Goal: Find specific page/section: Find specific page/section

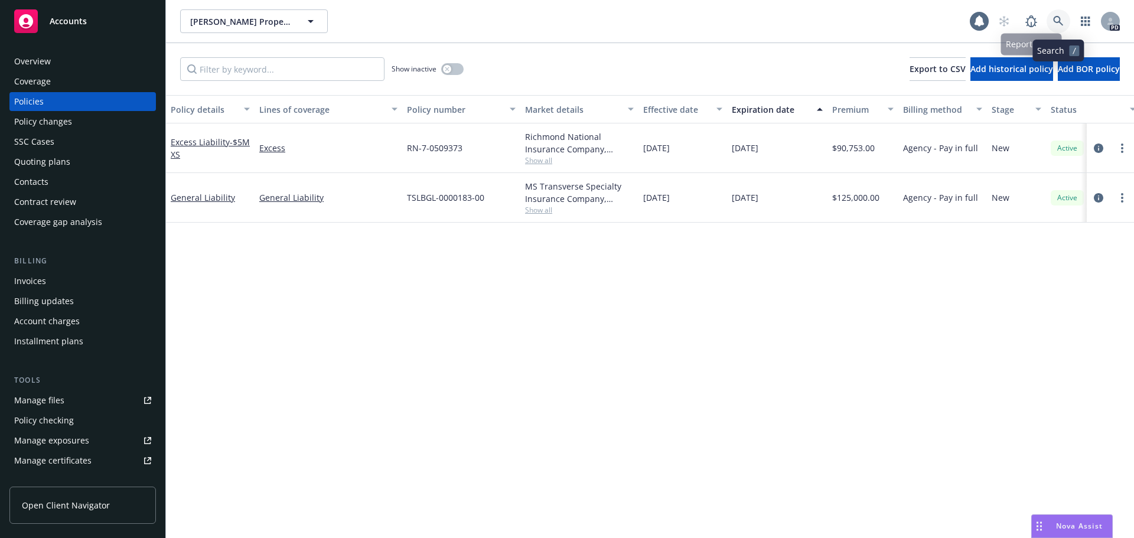
click at [1053, 15] on link at bounding box center [1059, 21] width 24 height 24
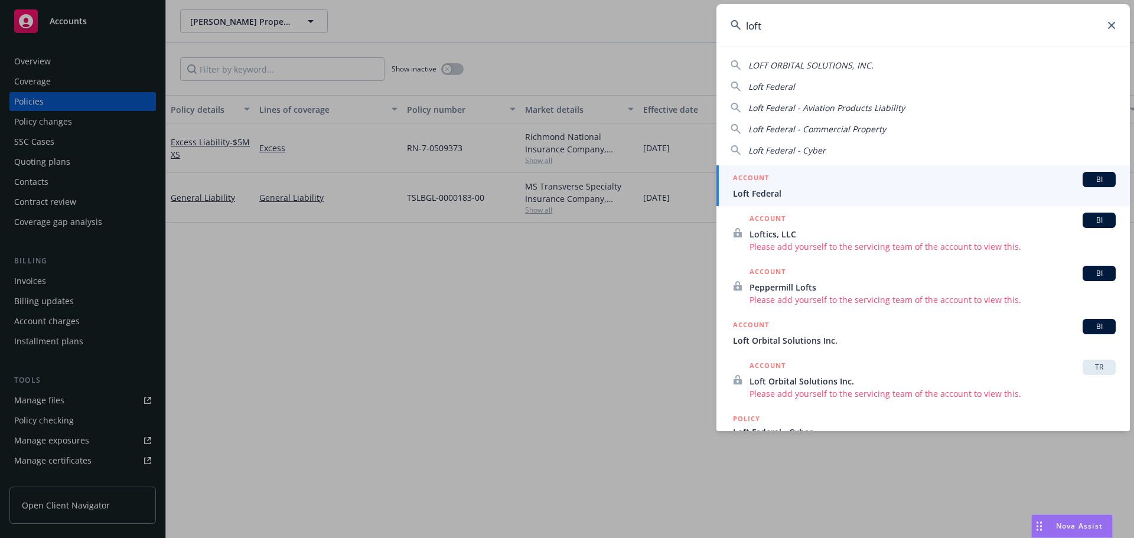
click at [874, 64] on div "LOFT ORBITAL SOLUTIONS, INC." at bounding box center [923, 65] width 385 height 12
type input "LOFT ORBITAL SOLUTIONS, INC."
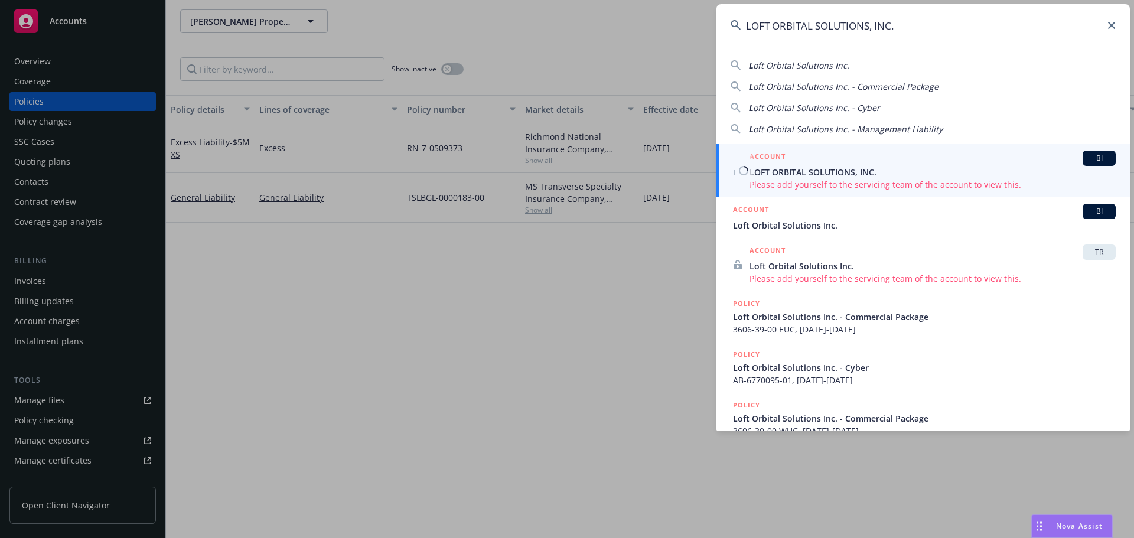
click at [848, 163] on div "ACCOUNT BI" at bounding box center [933, 158] width 366 height 15
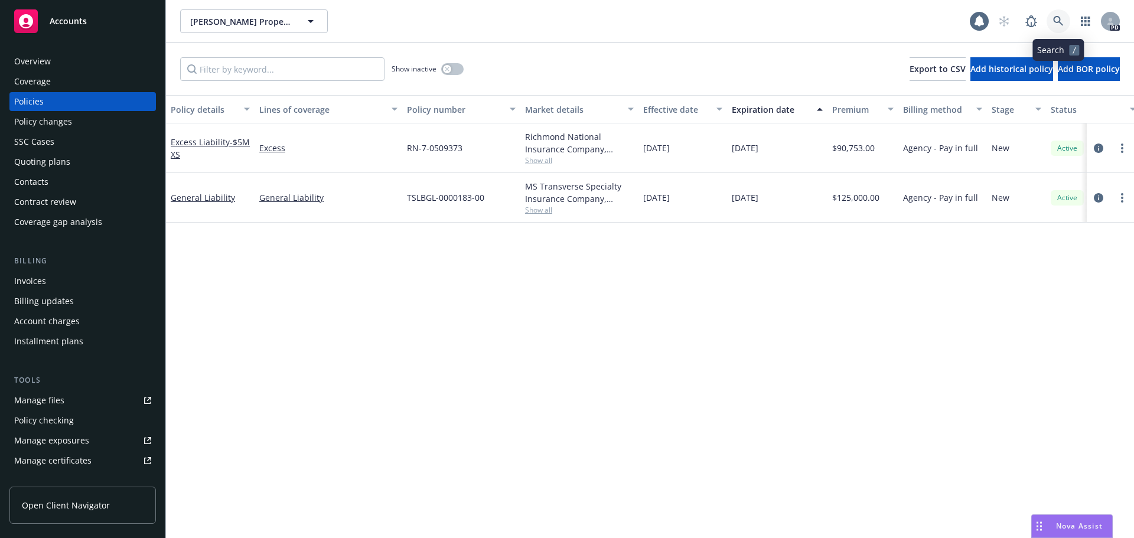
click at [1061, 17] on icon at bounding box center [1058, 21] width 11 height 11
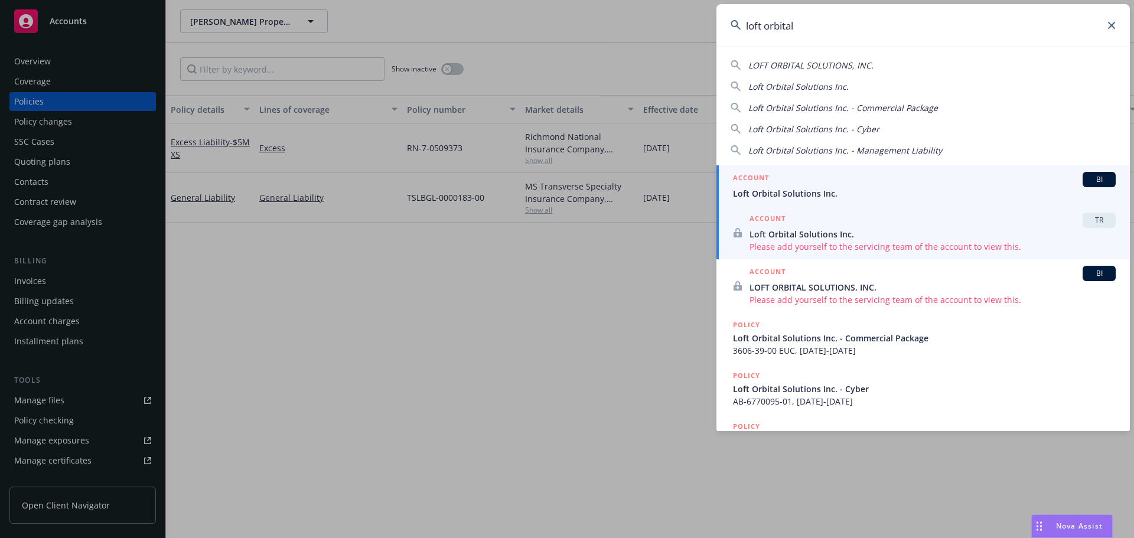
type input "loft orbital"
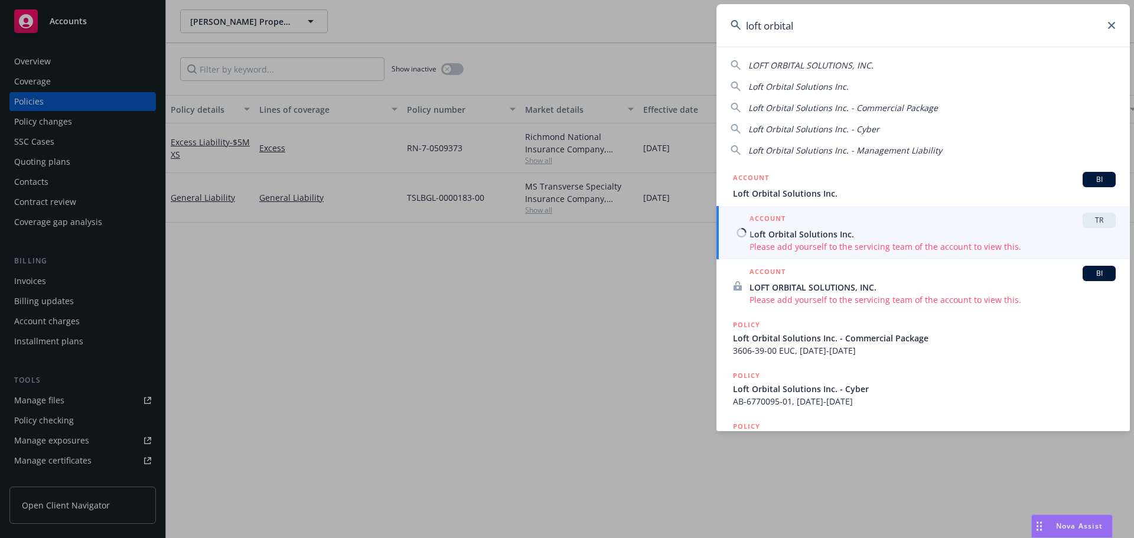
click at [785, 236] on span "Loft Orbital Solutions Inc." at bounding box center [933, 234] width 366 height 12
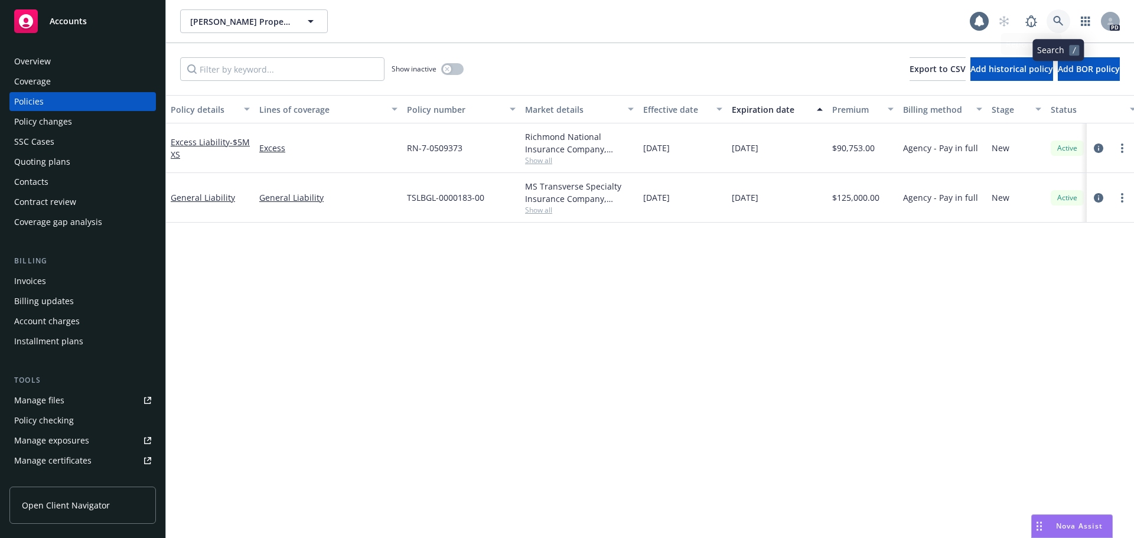
click at [1054, 17] on icon at bounding box center [1058, 21] width 11 height 11
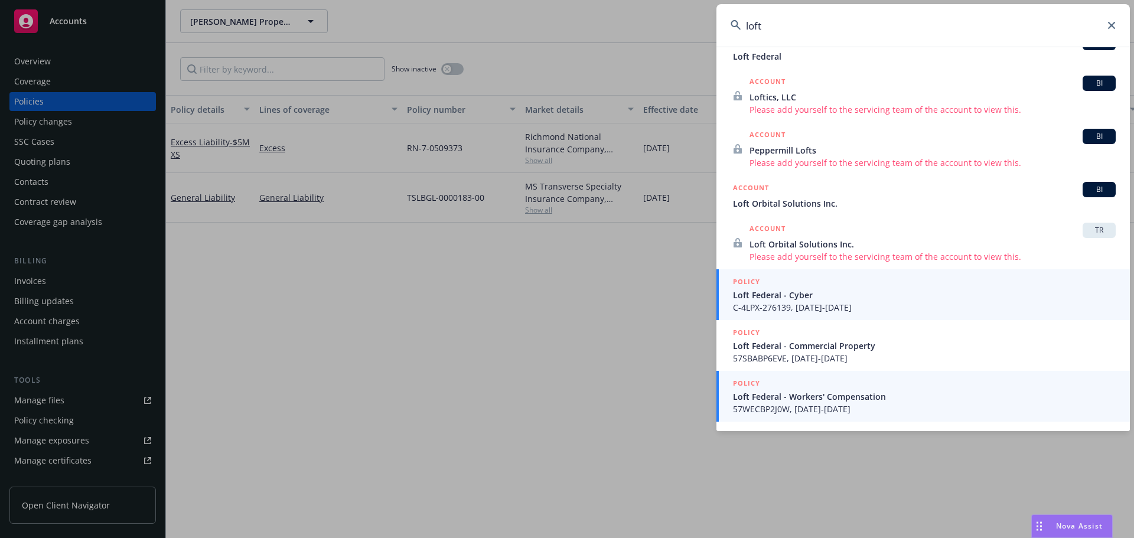
scroll to position [118, 0]
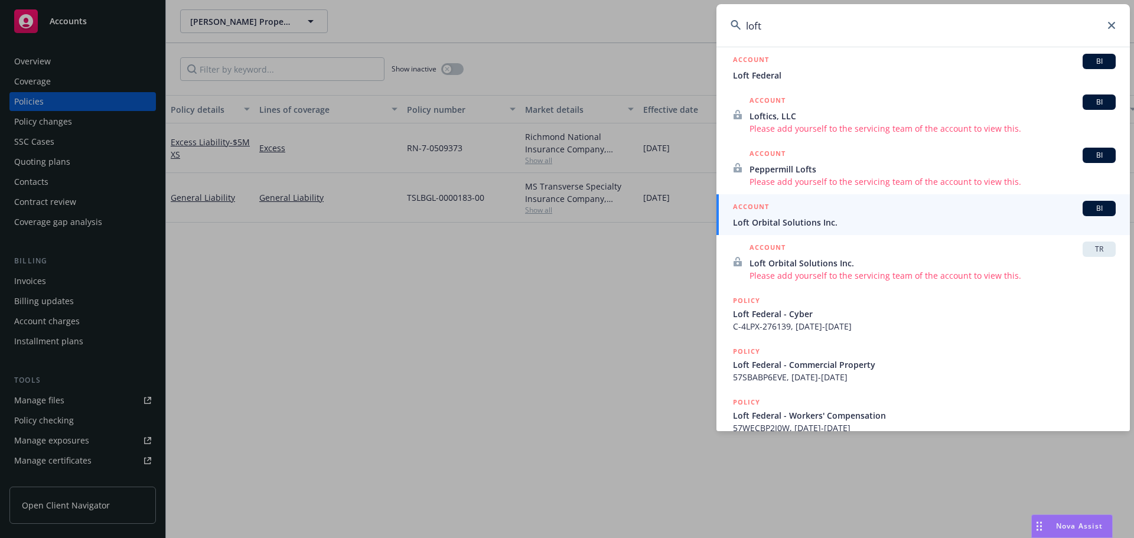
type input "loft"
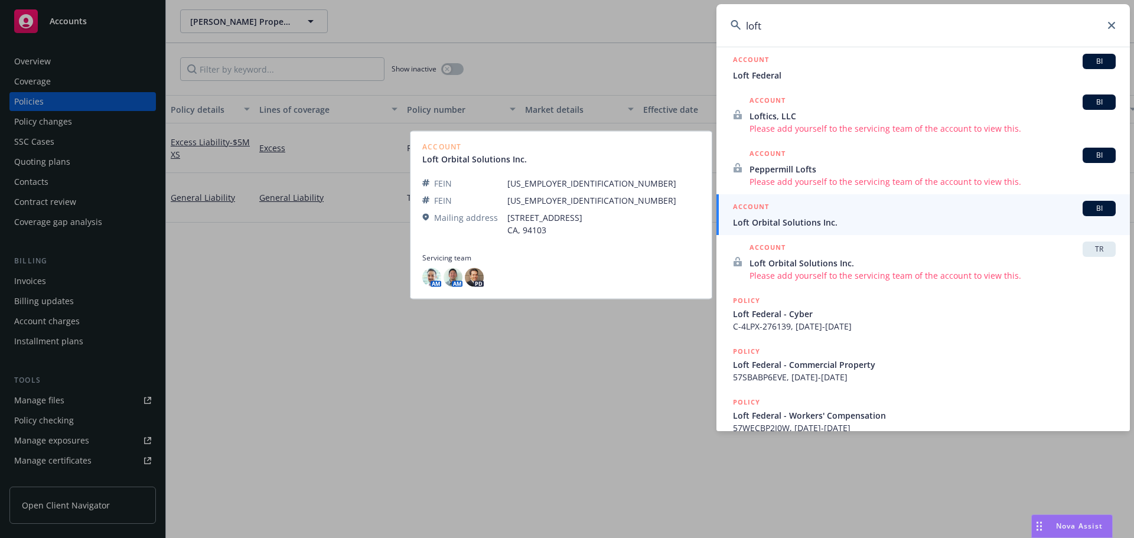
click at [777, 224] on span "Loft Orbital Solutions Inc." at bounding box center [924, 222] width 383 height 12
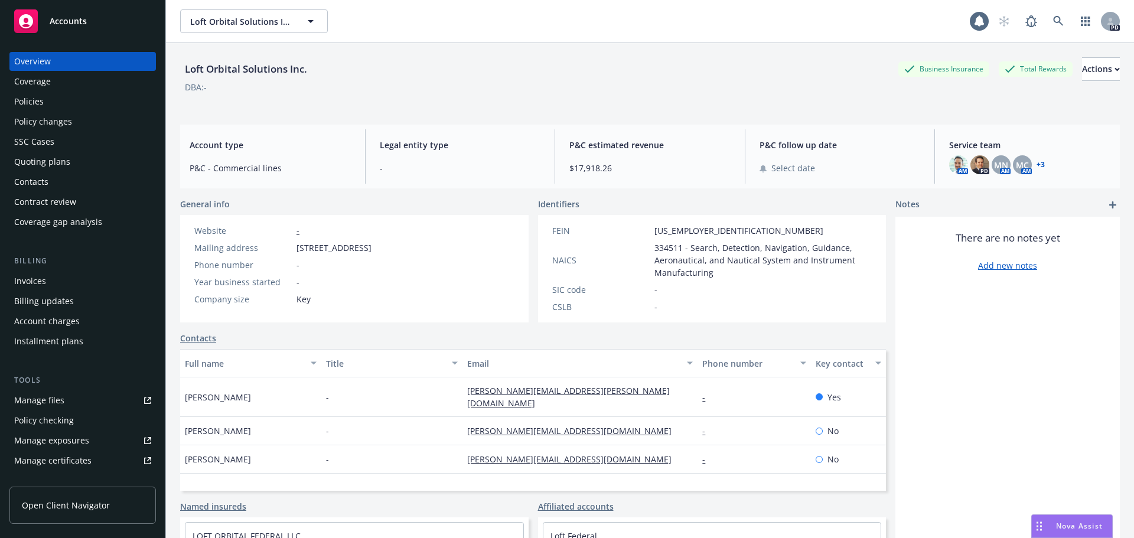
click at [34, 103] on div "Policies" at bounding box center [29, 101] width 30 height 19
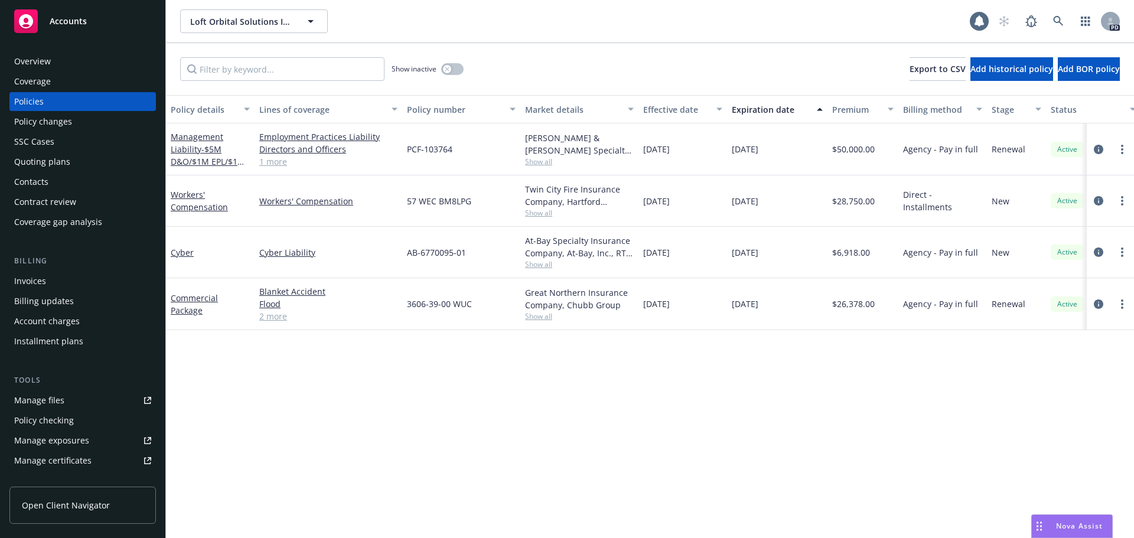
click at [277, 316] on link "2 more" at bounding box center [328, 316] width 138 height 12
